Goal: Connect with others: Connect with other users

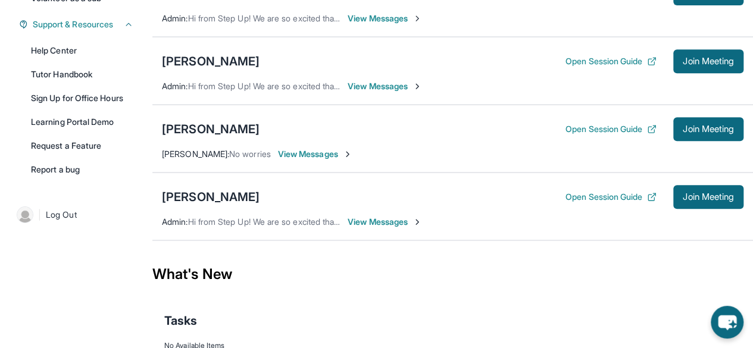
scroll to position [276, 0]
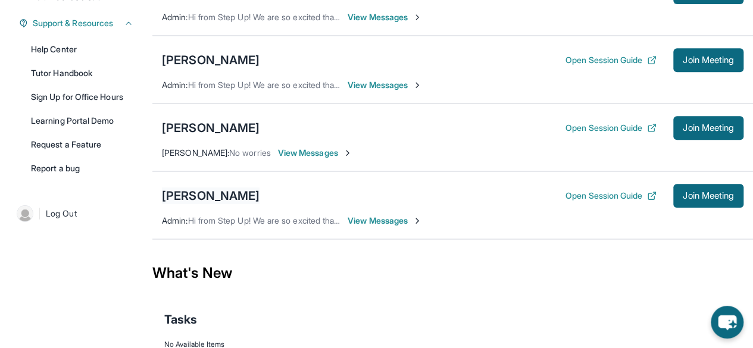
click at [217, 201] on div "[PERSON_NAME]" at bounding box center [211, 196] width 98 height 17
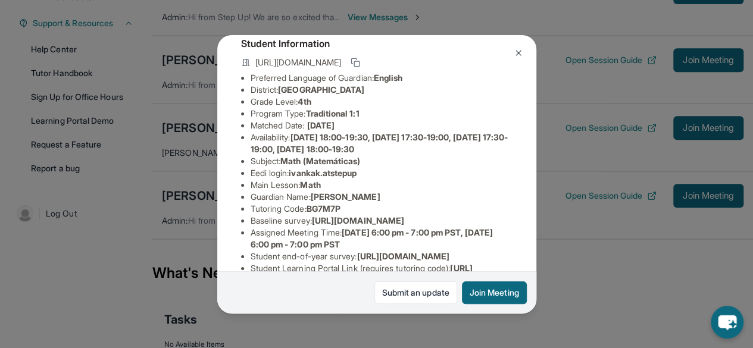
scroll to position [76, 0]
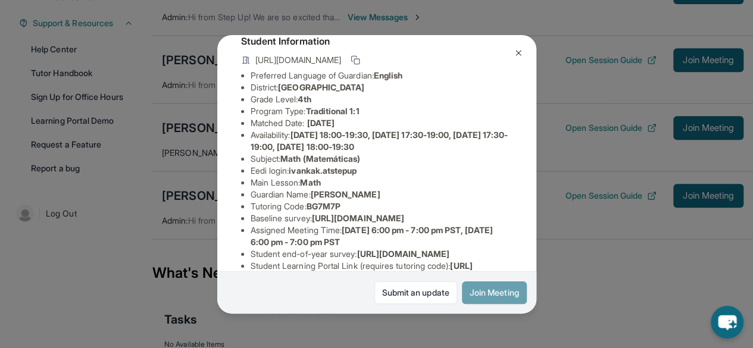
click at [487, 292] on button "Join Meeting" at bounding box center [494, 293] width 65 height 23
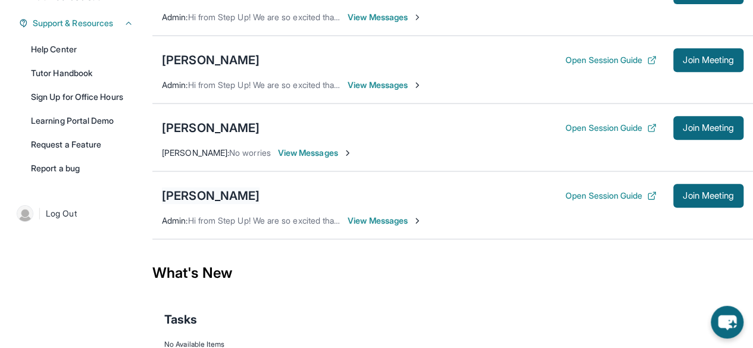
click at [182, 204] on div "[PERSON_NAME]" at bounding box center [211, 196] width 98 height 17
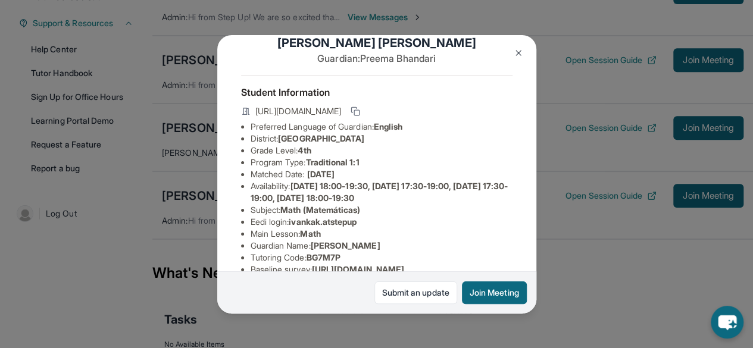
scroll to position [25, 0]
click at [301, 226] on span "ivankak.atstepup" at bounding box center [323, 221] width 68 height 10
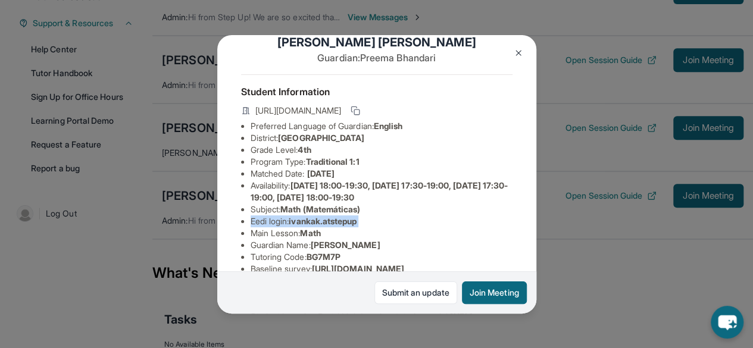
click at [301, 226] on span "ivankak.atstepup" at bounding box center [323, 221] width 68 height 10
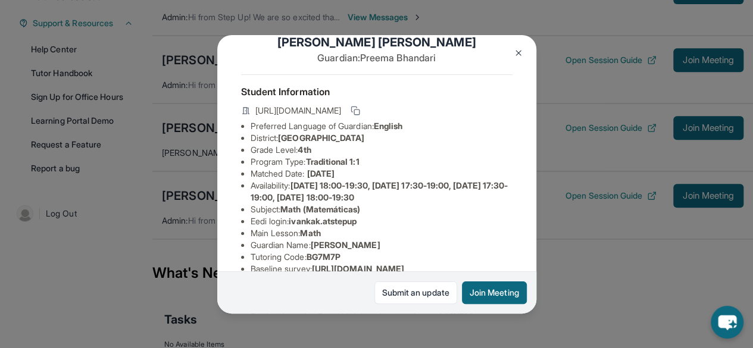
click at [338, 227] on li "Eedi login : ivankak.atstepup" at bounding box center [382, 222] width 262 height 12
click at [333, 226] on span "ivankak.atstepup" at bounding box center [323, 221] width 68 height 10
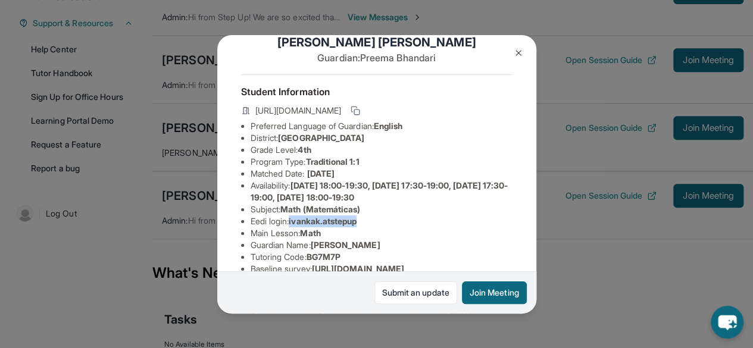
drag, startPoint x: 292, startPoint y: 230, endPoint x: 366, endPoint y: 233, distance: 73.9
click at [366, 227] on li "Eedi login : ivankak.atstepup" at bounding box center [382, 222] width 262 height 12
copy li "ivankak.atstepup"
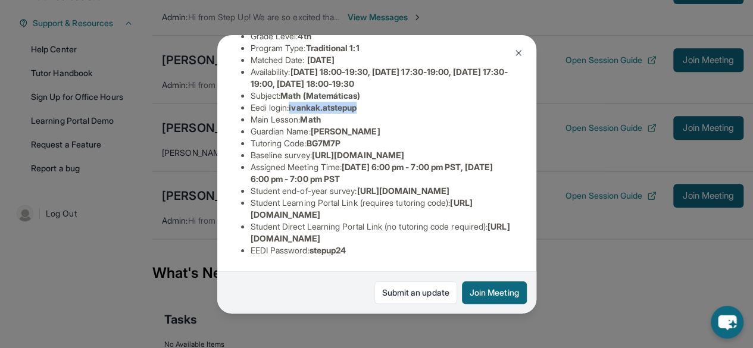
scroll to position [237, 0]
click at [327, 246] on span "stepup24" at bounding box center [328, 250] width 37 height 10
copy span "stepup24"
